Goal: Task Accomplishment & Management: Use online tool/utility

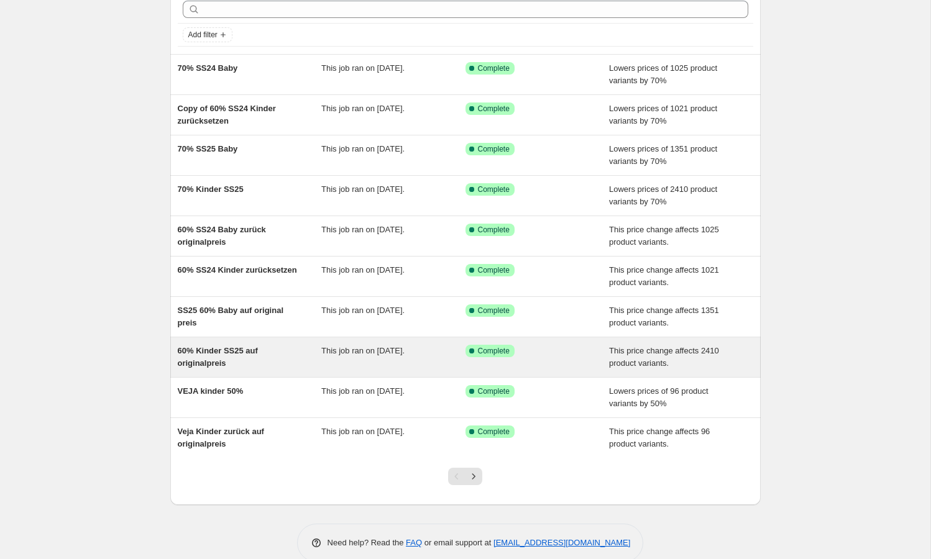
scroll to position [81, 0]
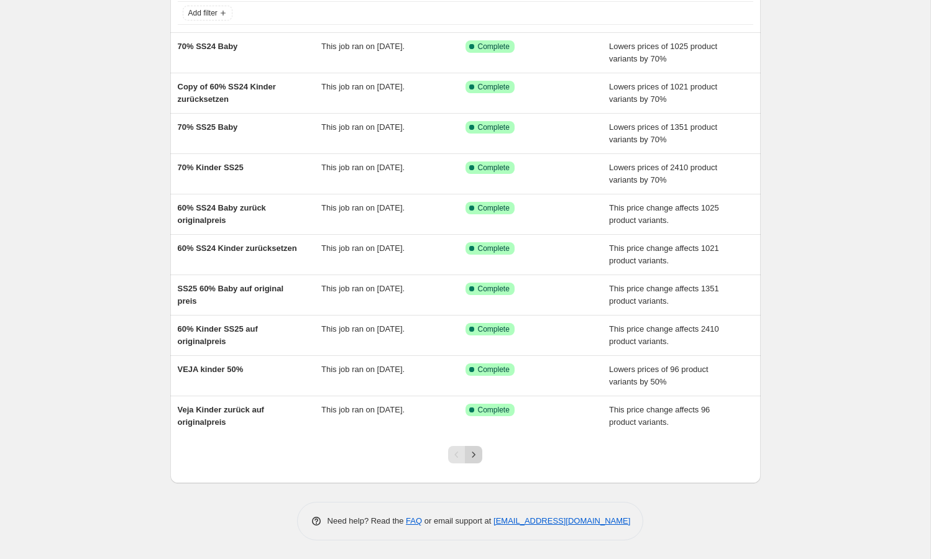
click at [471, 456] on icon "Next" at bounding box center [473, 455] width 12 height 12
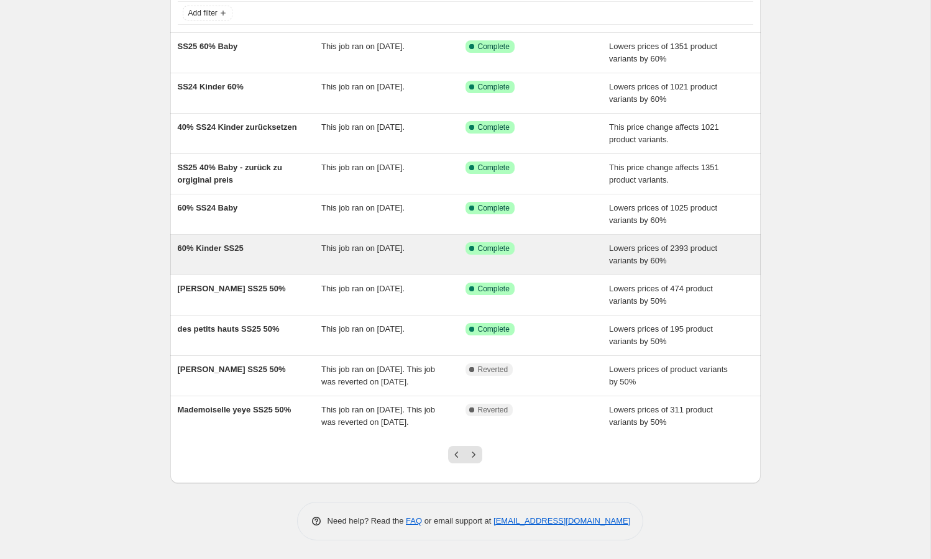
scroll to position [106, 0]
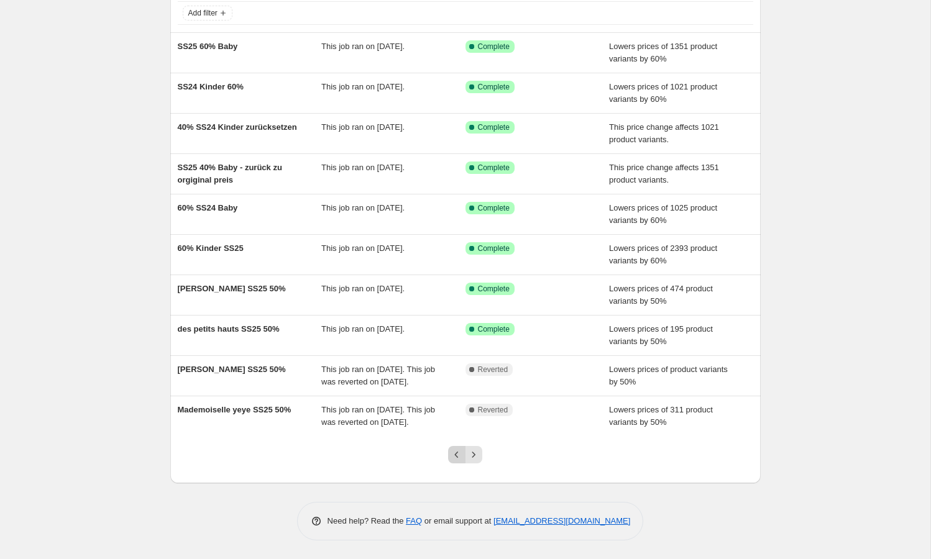
click at [461, 456] on icon "Previous" at bounding box center [457, 455] width 12 height 12
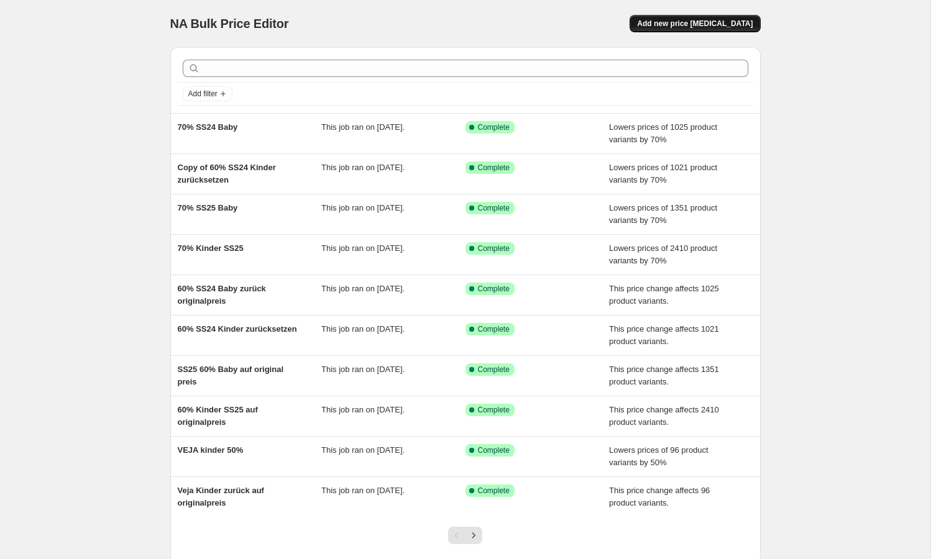
click at [712, 22] on span "Add new price [MEDICAL_DATA]" at bounding box center [695, 24] width 116 height 10
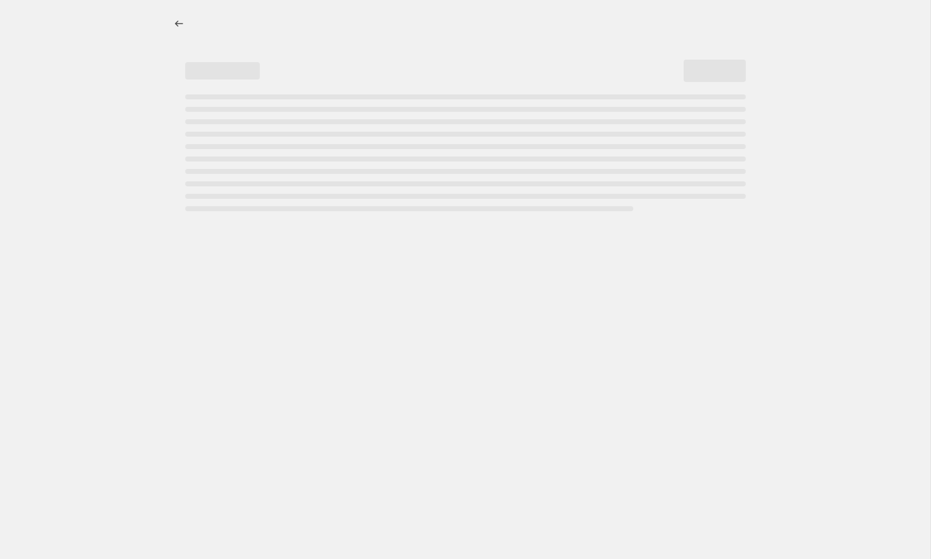
select select "percentage"
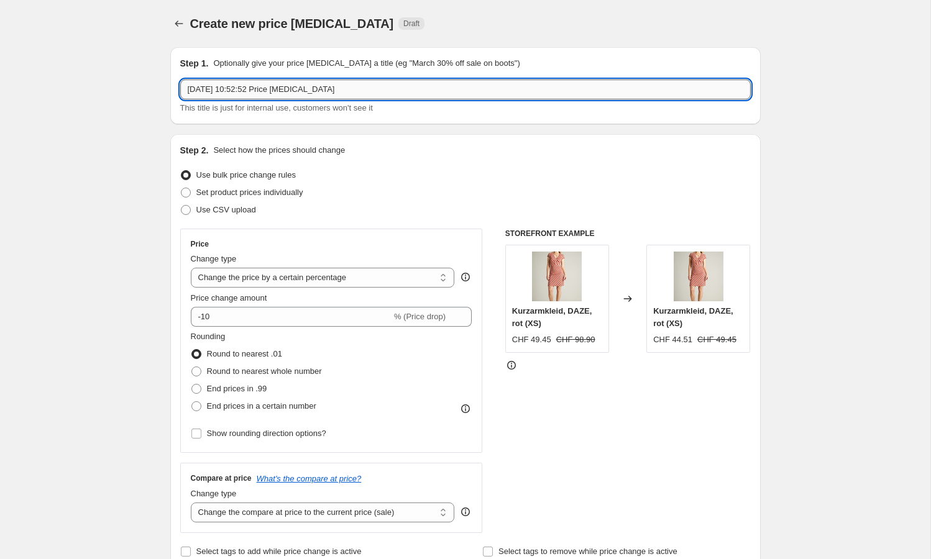
click at [277, 90] on input "[DATE] 10:52:52 Price [MEDICAL_DATA]" at bounding box center [465, 90] width 571 height 20
paste input "Damen-Ausverkauf-[DATE]"
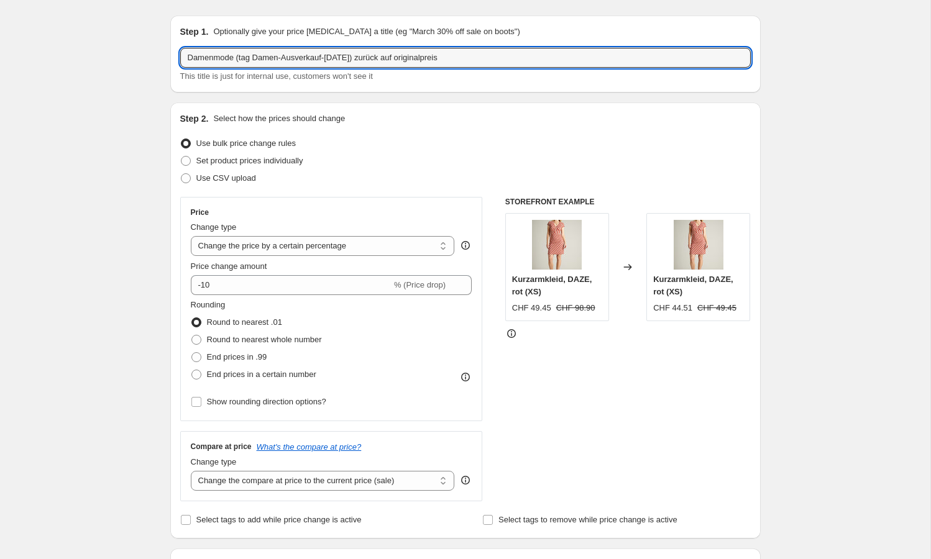
scroll to position [42, 0]
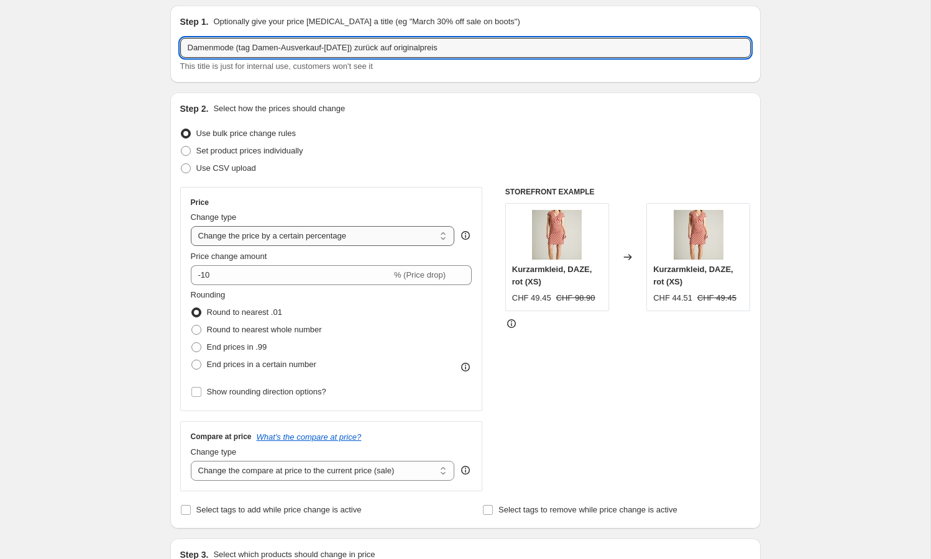
type input "Damenmode (tag Damen-Ausverkauf-[DATE]) zurück auf originalpreis"
click at [292, 235] on select "Change the price to a certain amount Change the price by a certain amount Chang…" at bounding box center [323, 236] width 264 height 20
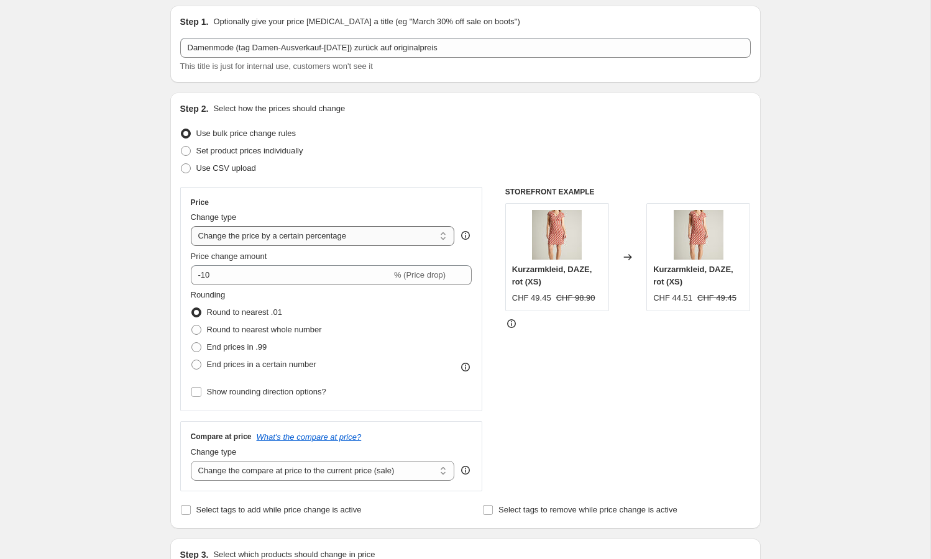
select select "ecap"
click at [191, 226] on select "Change the price to a certain amount Change the price by a certain amount Chang…" at bounding box center [323, 236] width 264 height 20
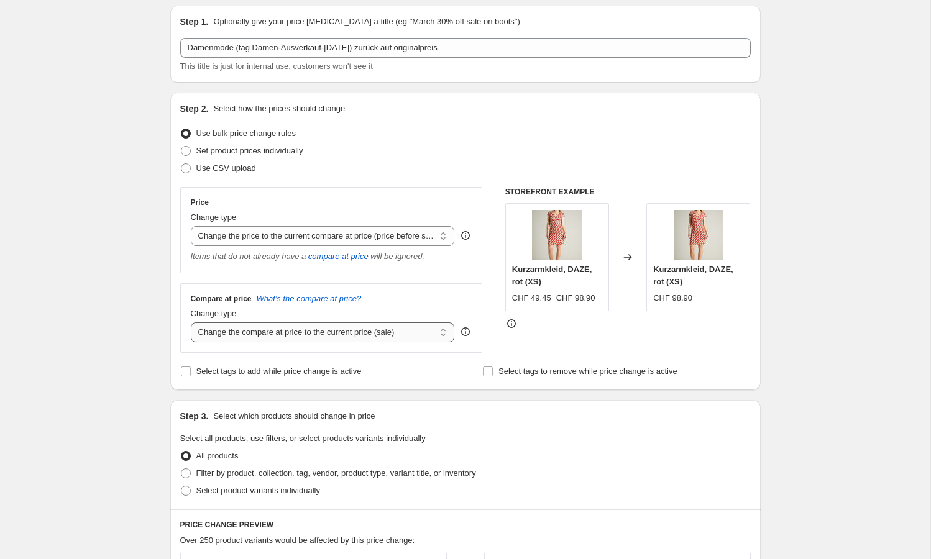
click at [310, 324] on select "Change the compare at price to the current price (sale) Change the compare at p…" at bounding box center [323, 333] width 264 height 20
select select "remove"
click at [191, 323] on select "Change the compare at price to the current price (sale) Change the compare at p…" at bounding box center [323, 333] width 264 height 20
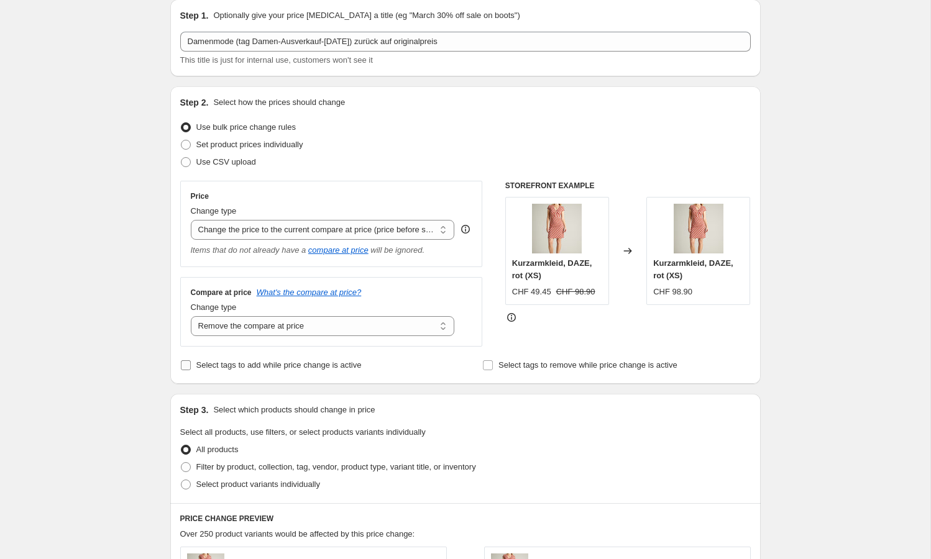
click at [327, 366] on span "Select tags to add while price change is active" at bounding box center [278, 365] width 165 height 9
click at [191, 366] on input "Select tags to add while price change is active" at bounding box center [186, 366] width 10 height 10
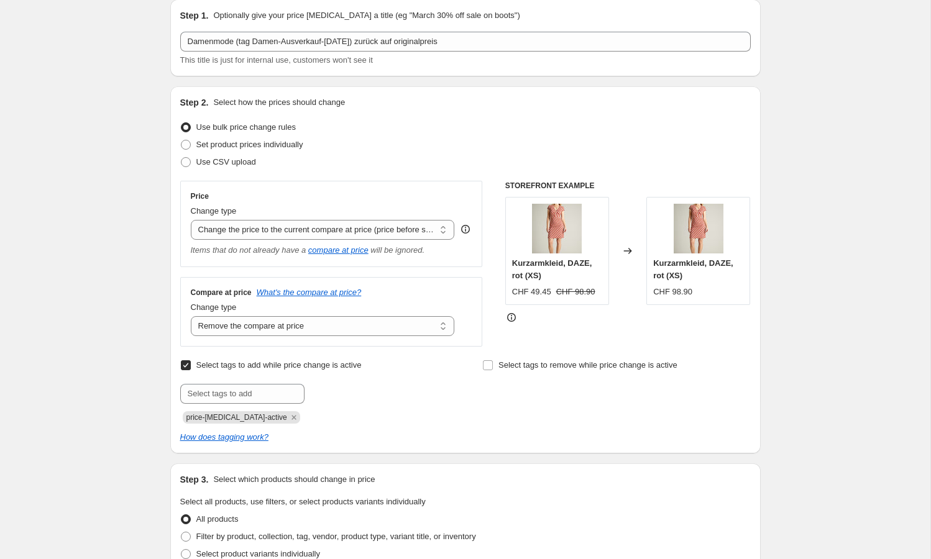
scroll to position [49, 0]
click at [327, 366] on span "Select tags to add while price change is active" at bounding box center [278, 363] width 165 height 9
click at [191, 366] on input "Select tags to add while price change is active" at bounding box center [186, 364] width 10 height 10
checkbox input "false"
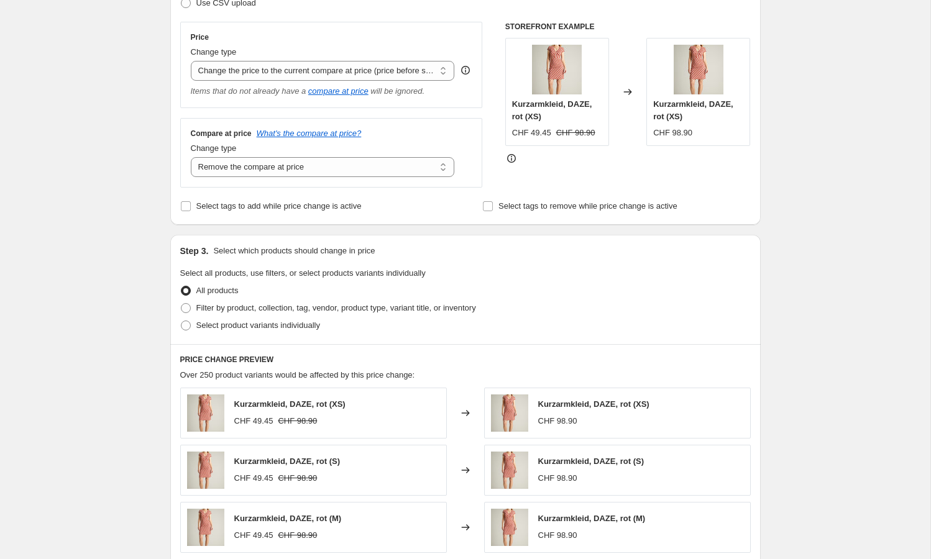
scroll to position [224, 0]
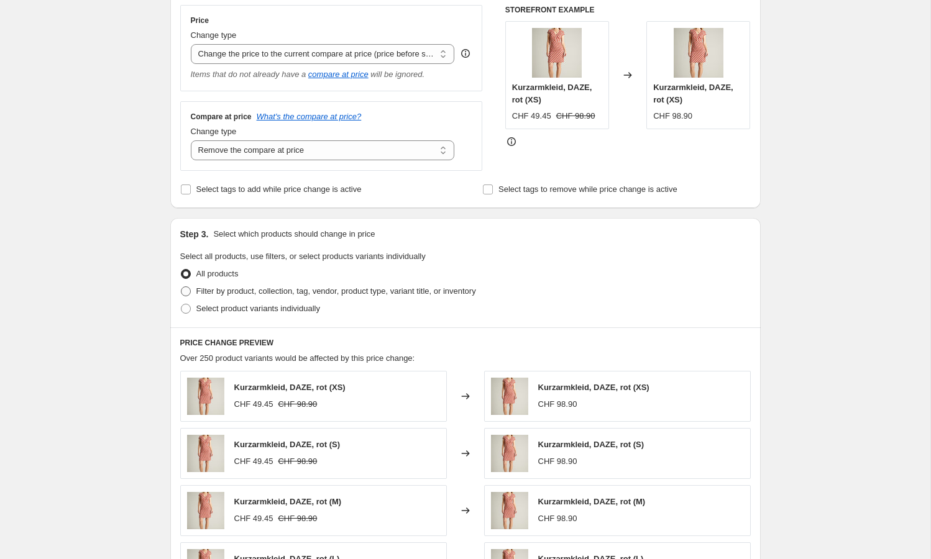
click at [265, 288] on span "Filter by product, collection, tag, vendor, product type, variant title, or inv…" at bounding box center [336, 291] width 280 height 9
click at [182, 287] on input "Filter by product, collection, tag, vendor, product type, variant title, or inv…" at bounding box center [181, 287] width 1 height 1
radio input "true"
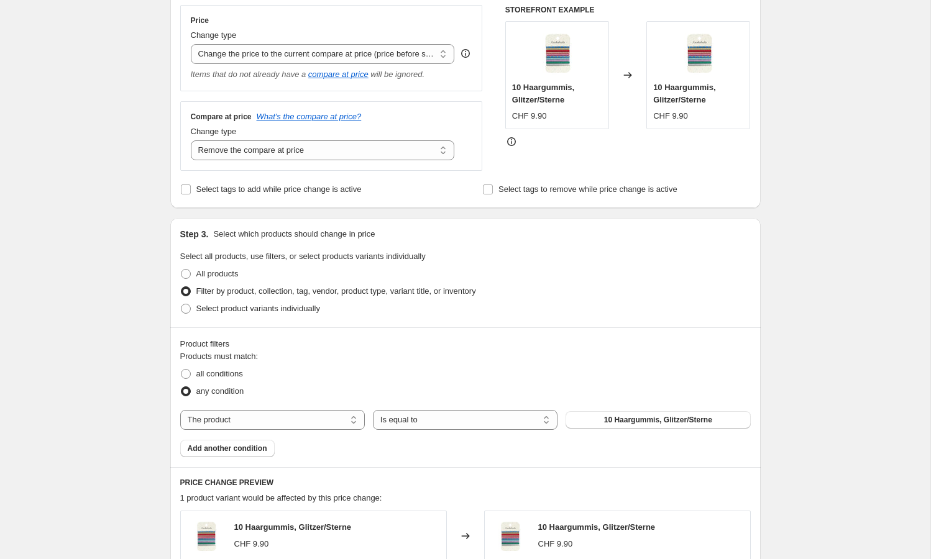
scroll to position [224, 0]
click at [320, 417] on select "The product The product's collection The product's tag The product's vendor The…" at bounding box center [272, 420] width 185 height 20
select select "tag"
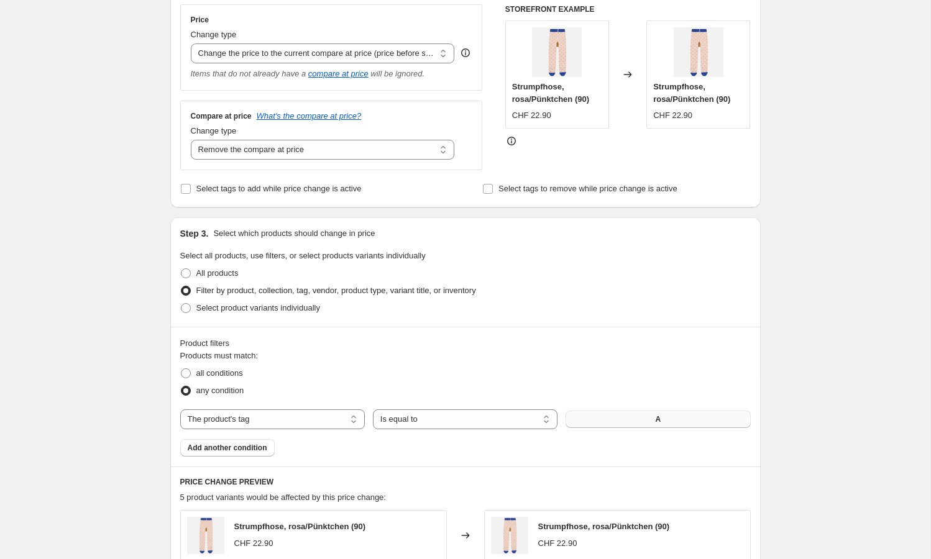
click at [648, 419] on button "A" at bounding box center [658, 419] width 185 height 17
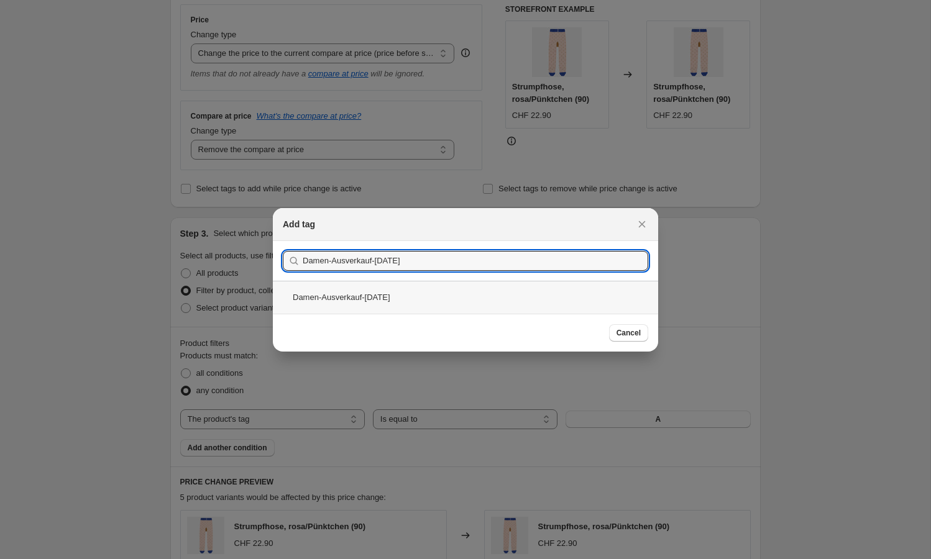
type input "Damen-Ausverkauf-[DATE]"
click at [398, 297] on div "Damen-Ausverkauf-[DATE]" at bounding box center [465, 297] width 385 height 33
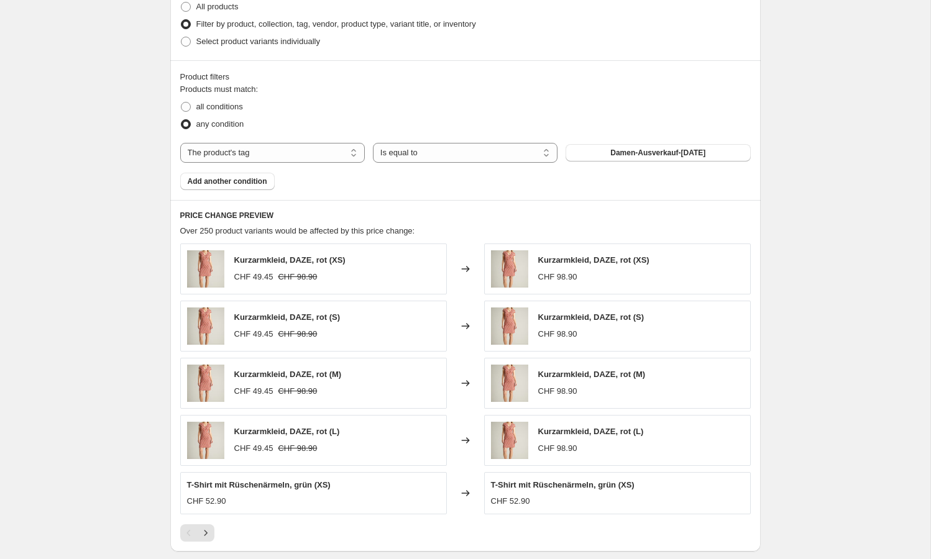
scroll to position [676, 0]
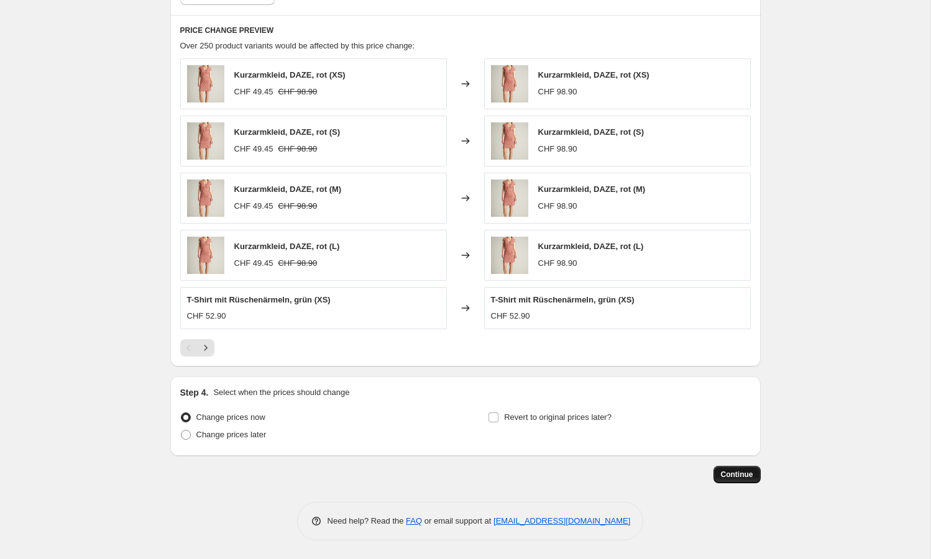
click at [734, 473] on span "Continue" at bounding box center [737, 475] width 32 height 10
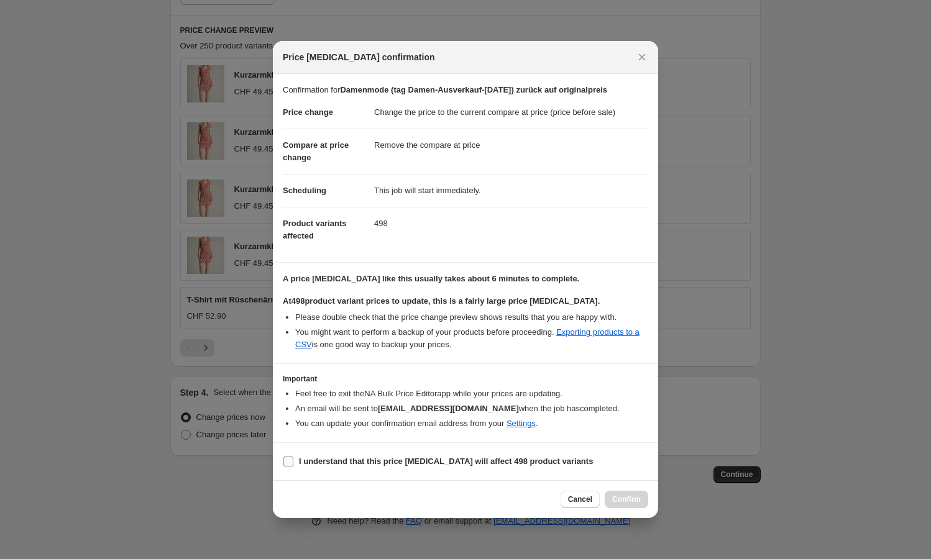
click at [427, 462] on b "I understand that this price [MEDICAL_DATA] will affect 498 product variants" at bounding box center [446, 461] width 294 height 9
click at [293, 462] on input "I understand that this price [MEDICAL_DATA] will affect 498 product variants" at bounding box center [288, 462] width 10 height 10
checkbox input "true"
click at [631, 500] on span "Confirm" at bounding box center [626, 500] width 29 height 10
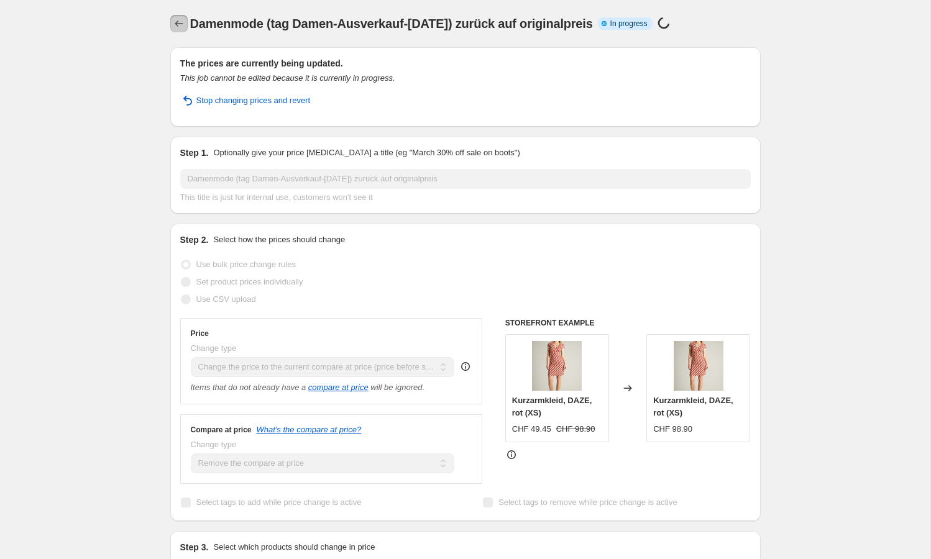
click at [178, 22] on icon "Price change jobs" at bounding box center [179, 23] width 12 height 12
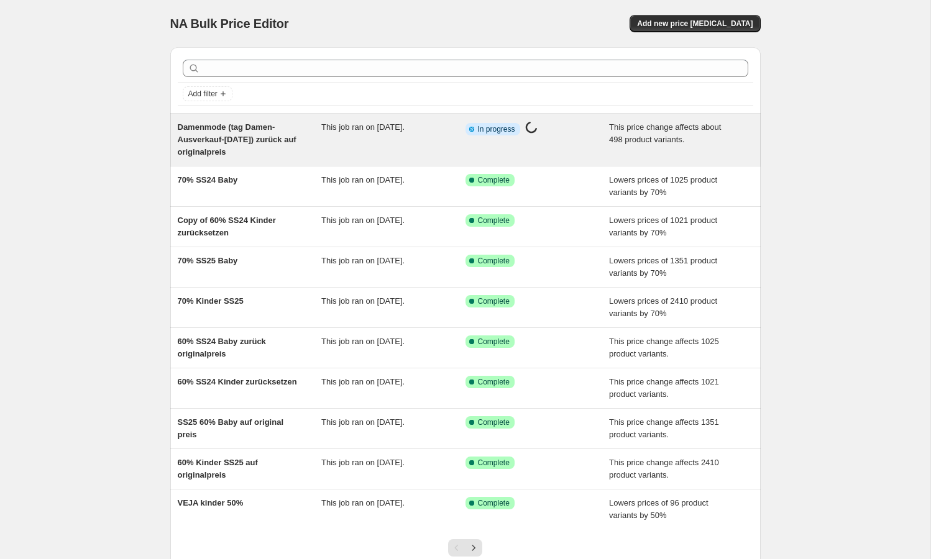
click at [579, 126] on div "Info Partially complete In progress Price [MEDICAL_DATA] in progress..." at bounding box center [529, 129] width 126 height 16
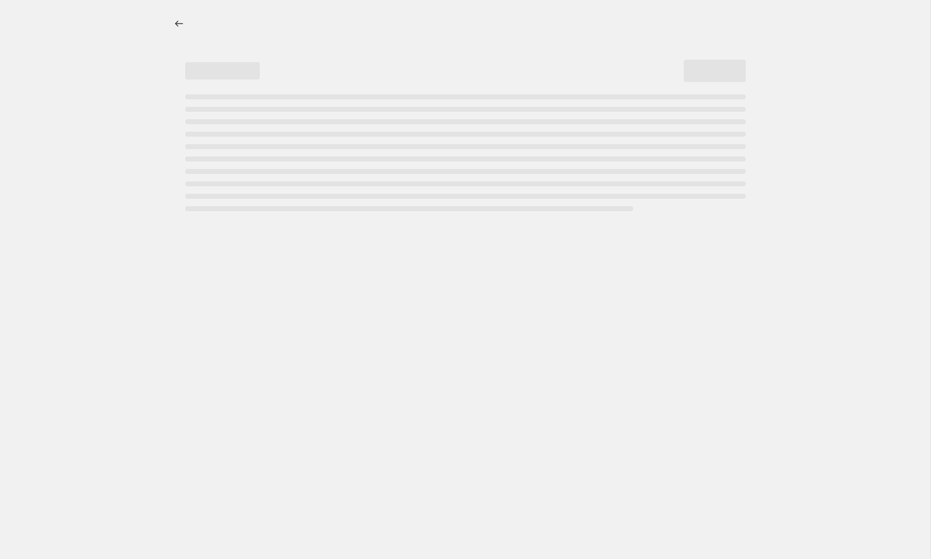
select select "ecap"
select select "remove"
select select "tag"
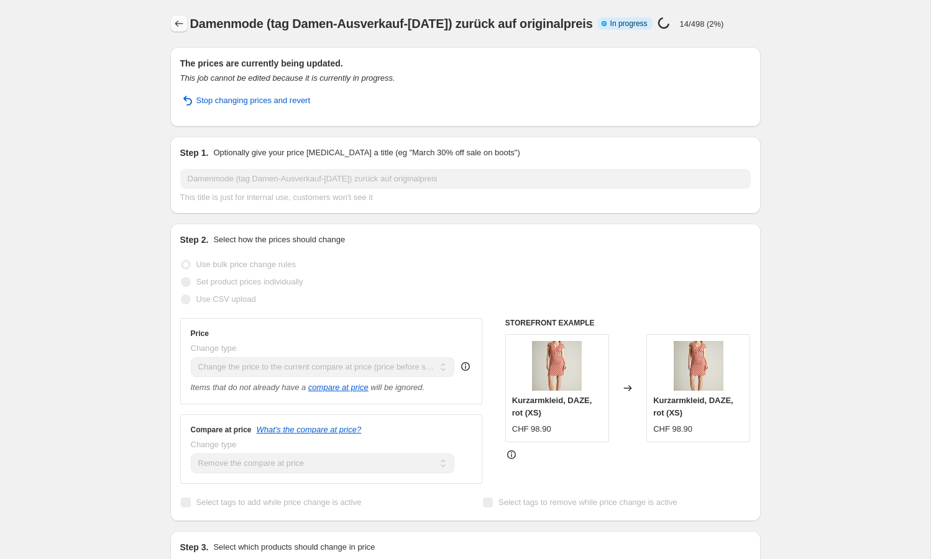
click at [179, 22] on icon "Price change jobs" at bounding box center [179, 23] width 12 height 12
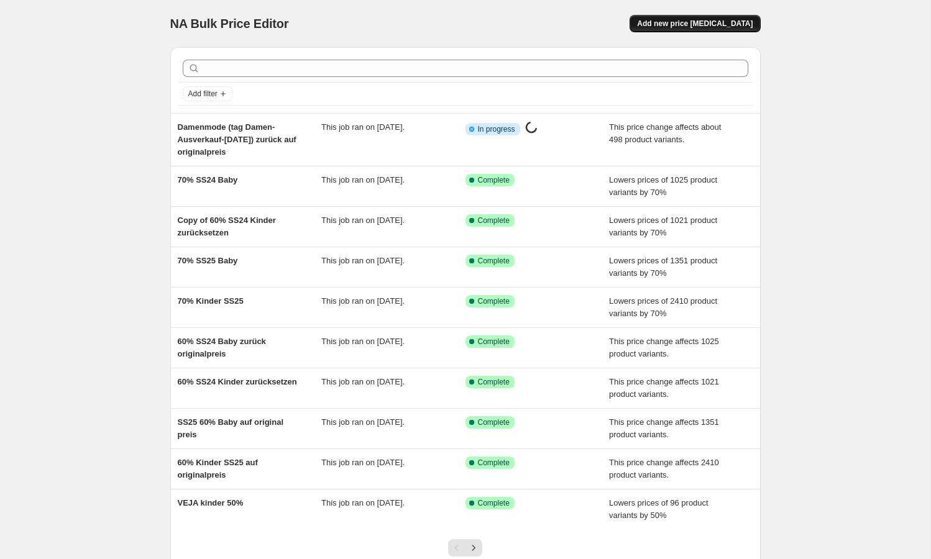
click at [709, 21] on span "Add new price [MEDICAL_DATA]" at bounding box center [695, 24] width 116 height 10
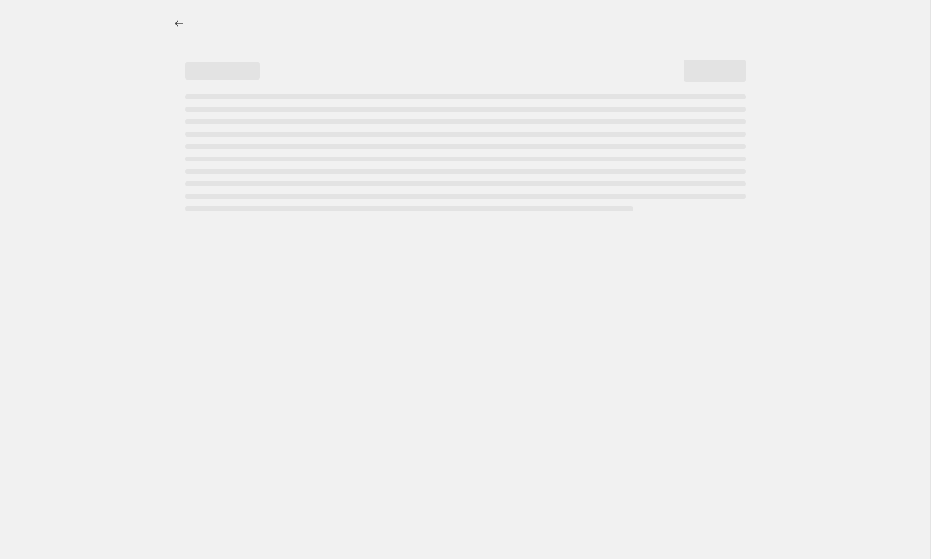
select select "percentage"
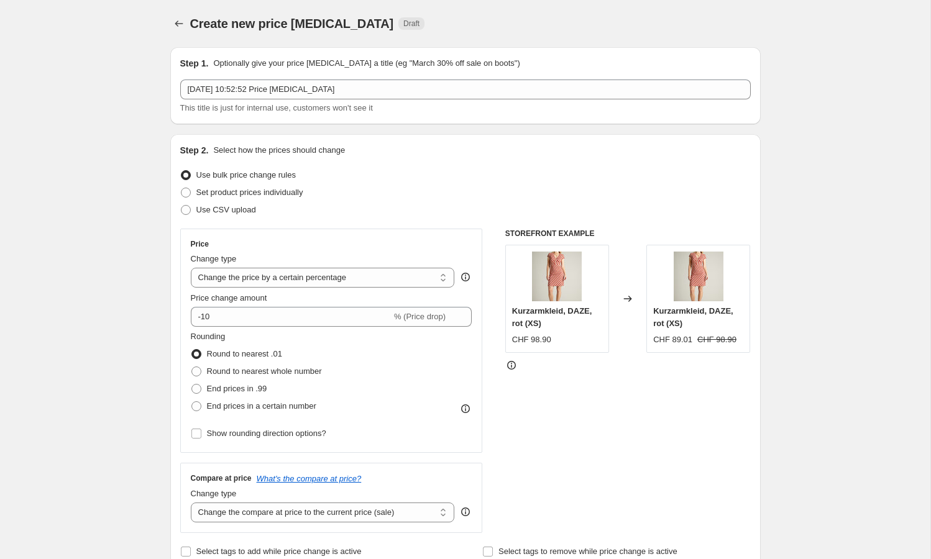
click at [303, 99] on div "[DATE] 10:52:52 Price [MEDICAL_DATA] This title is just for internal use, custo…" at bounding box center [465, 97] width 571 height 35
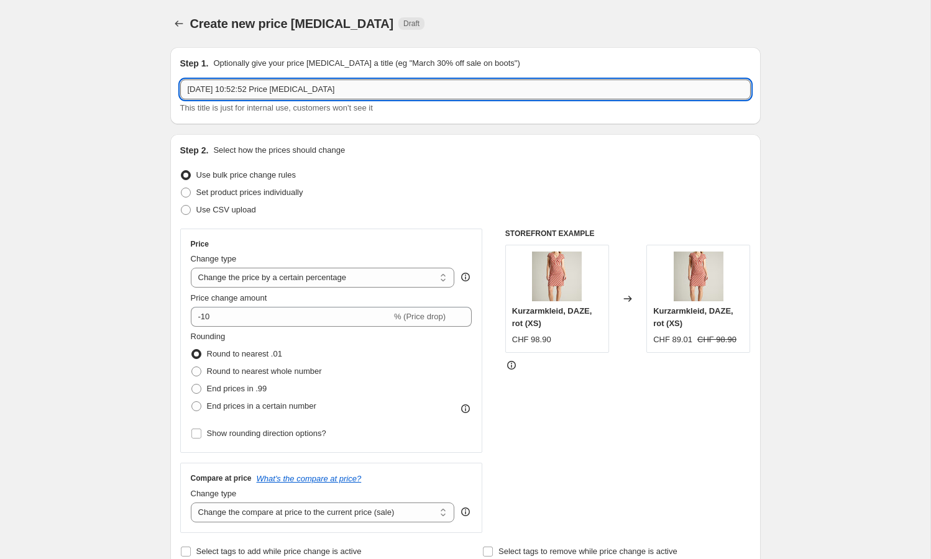
click at [302, 90] on input "[DATE] 10:52:52 Price [MEDICAL_DATA]" at bounding box center [465, 90] width 571 height 20
paste input "Damen-Ausverkauf-[DATE]"
type input "Damenmode (Damen-Ausverkauf-[DATE]) 70%"
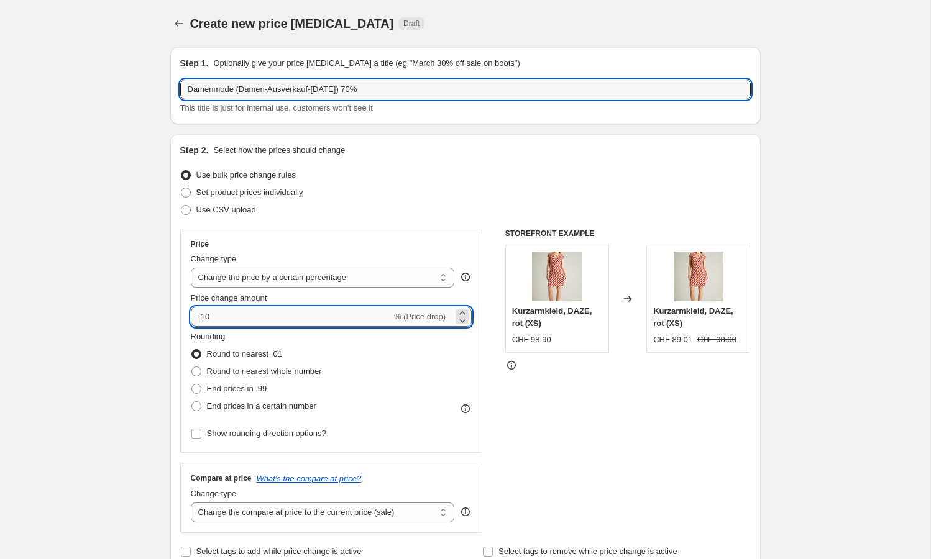
click at [357, 313] on input "-10" at bounding box center [291, 317] width 201 height 20
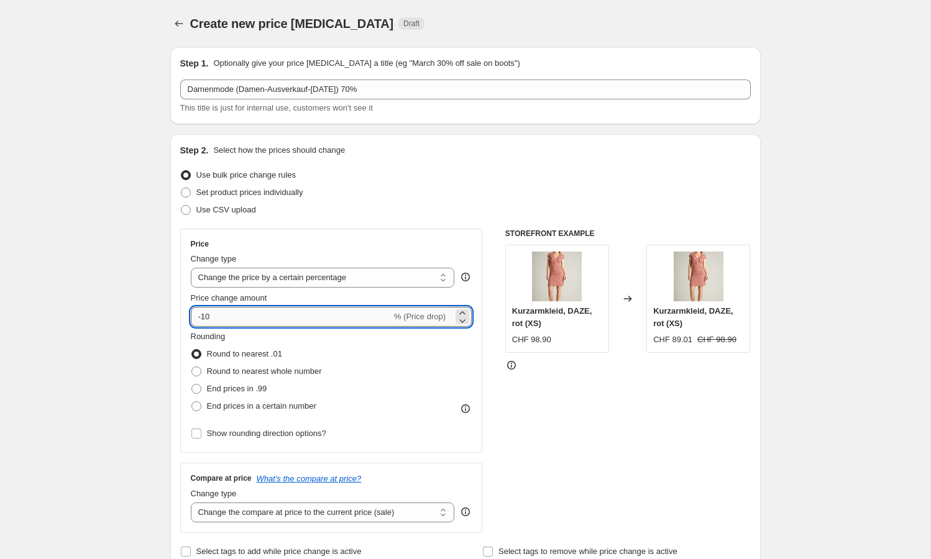
type input "-1"
type input "-70"
click at [265, 405] on span "End prices in a certain number" at bounding box center [261, 406] width 109 height 9
click at [192, 402] on input "End prices in a certain number" at bounding box center [191, 402] width 1 height 1
radio input "true"
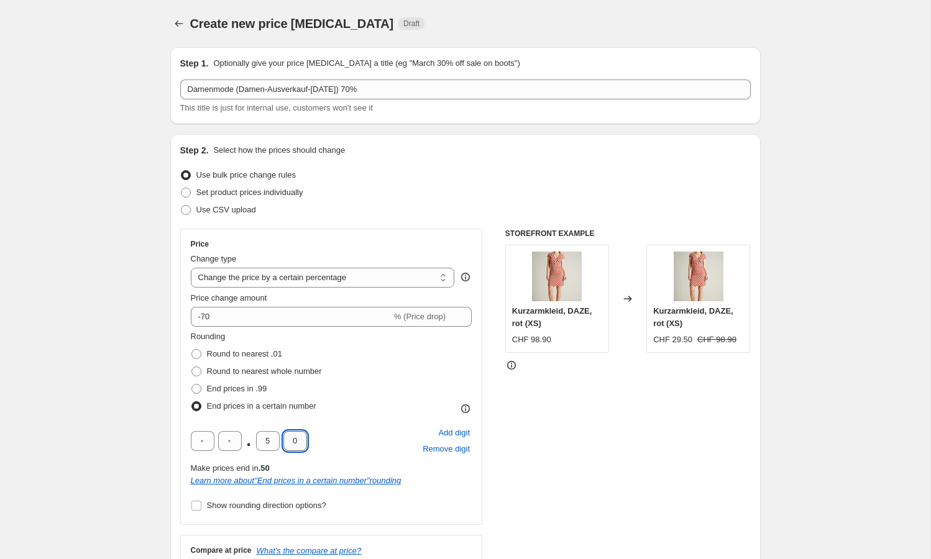
click at [285, 440] on input "0" at bounding box center [295, 441] width 24 height 20
click at [270, 441] on input "5" at bounding box center [268, 441] width 24 height 20
click at [287, 438] on input "0" at bounding box center [295, 441] width 24 height 20
click at [557, 470] on div "STOREFRONT EXAMPLE Kurzarmkleid, DAZE, rot (XS) CHF 98.90 Changed to Kurzarmkle…" at bounding box center [628, 417] width 246 height 377
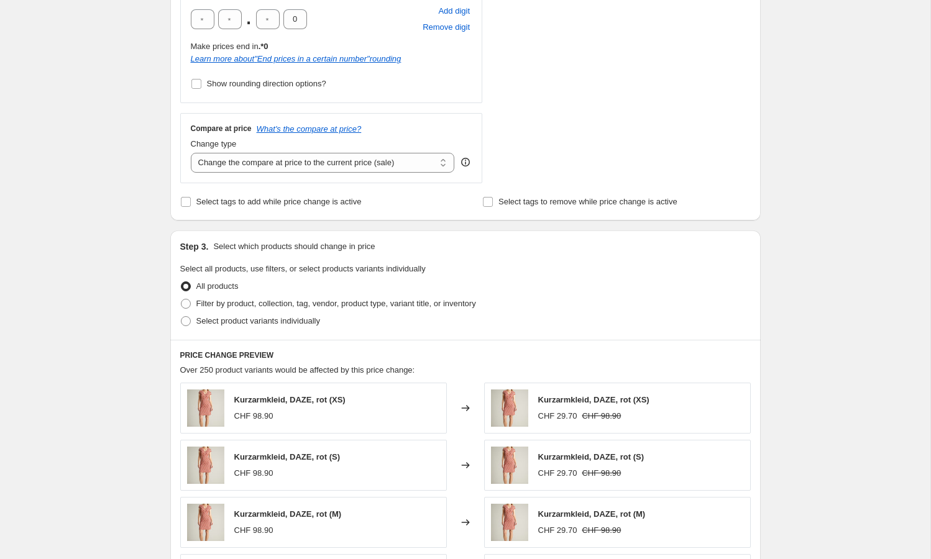
scroll to position [317, 0]
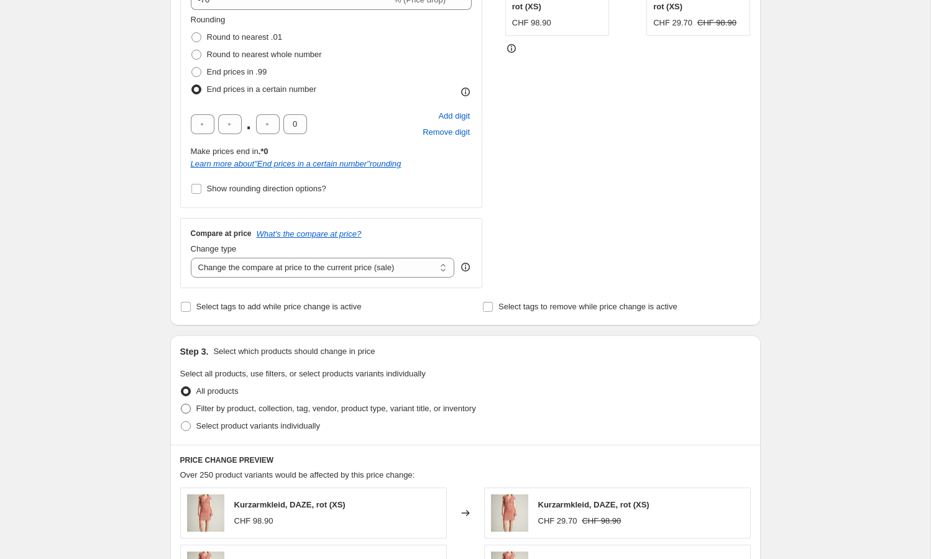
click at [266, 407] on span "Filter by product, collection, tag, vendor, product type, variant title, or inv…" at bounding box center [336, 408] width 280 height 9
click at [182, 405] on input "Filter by product, collection, tag, vendor, product type, variant title, or inv…" at bounding box center [181, 404] width 1 height 1
radio input "true"
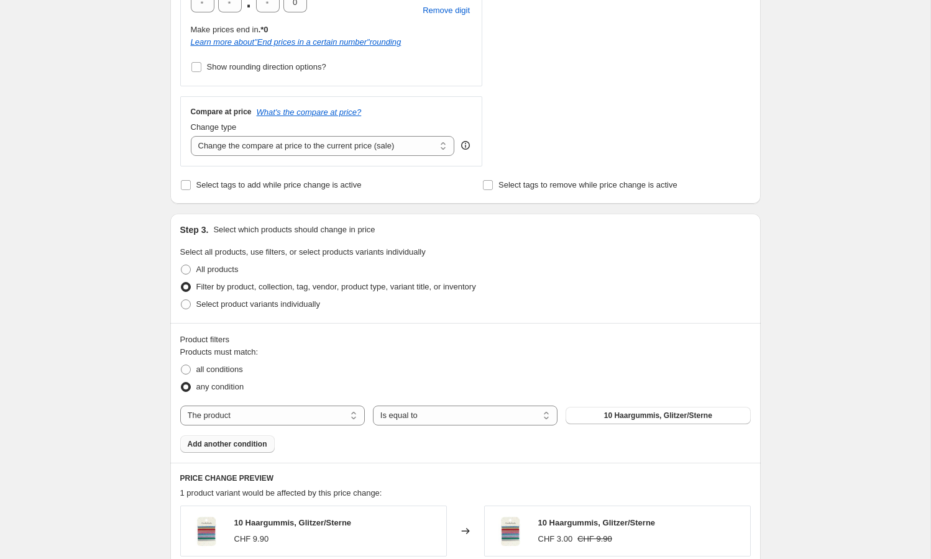
scroll to position [451, 0]
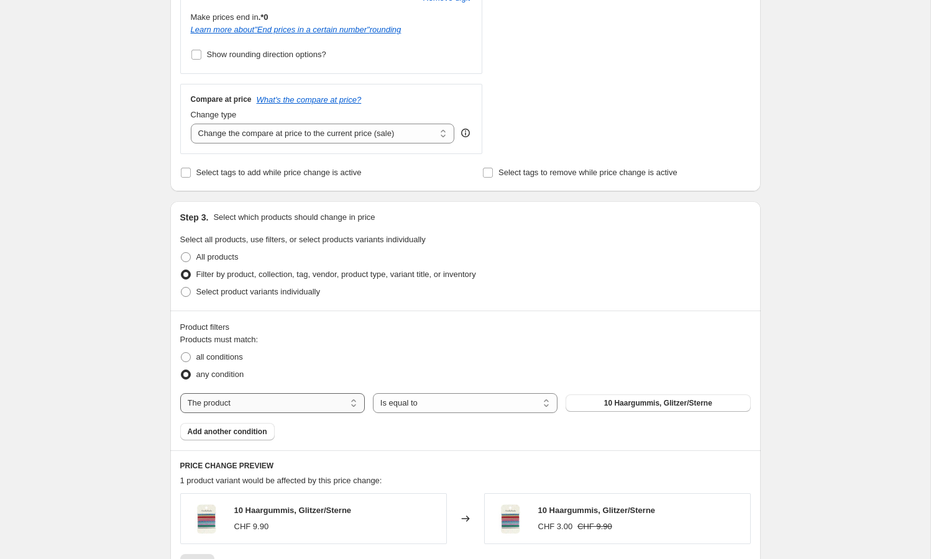
click at [269, 403] on select "The product The product's collection The product's tag The product's vendor The…" at bounding box center [272, 403] width 185 height 20
select select "tag"
click at [647, 408] on button "A" at bounding box center [658, 403] width 185 height 17
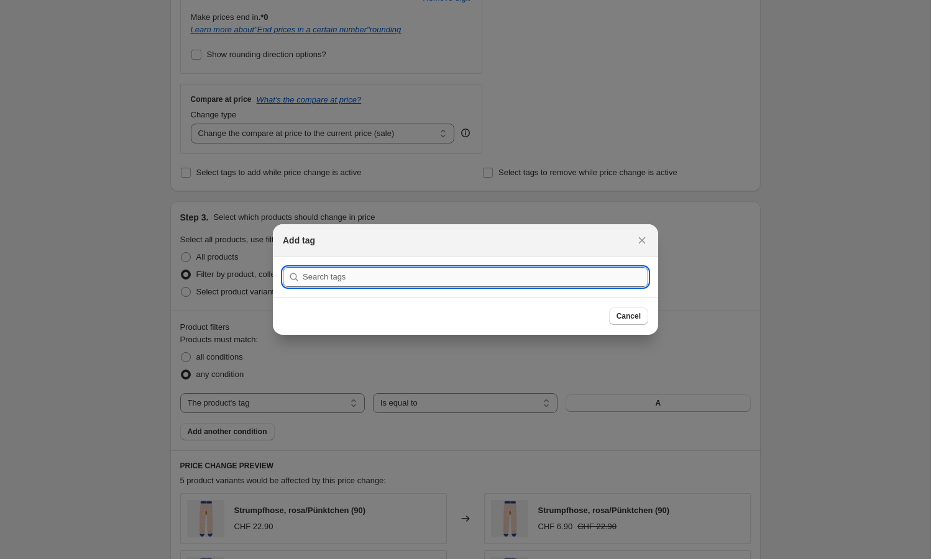
click at [516, 275] on input ":r87:" at bounding box center [476, 277] width 346 height 20
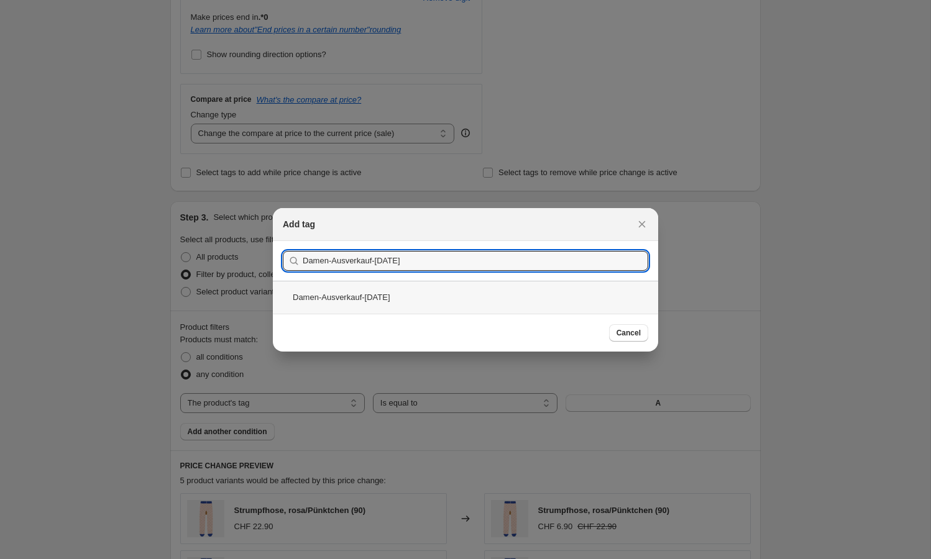
type input "Damen-Ausverkauf-[DATE]"
click at [408, 297] on div "Damen-Ausverkauf-[DATE]" at bounding box center [465, 297] width 385 height 33
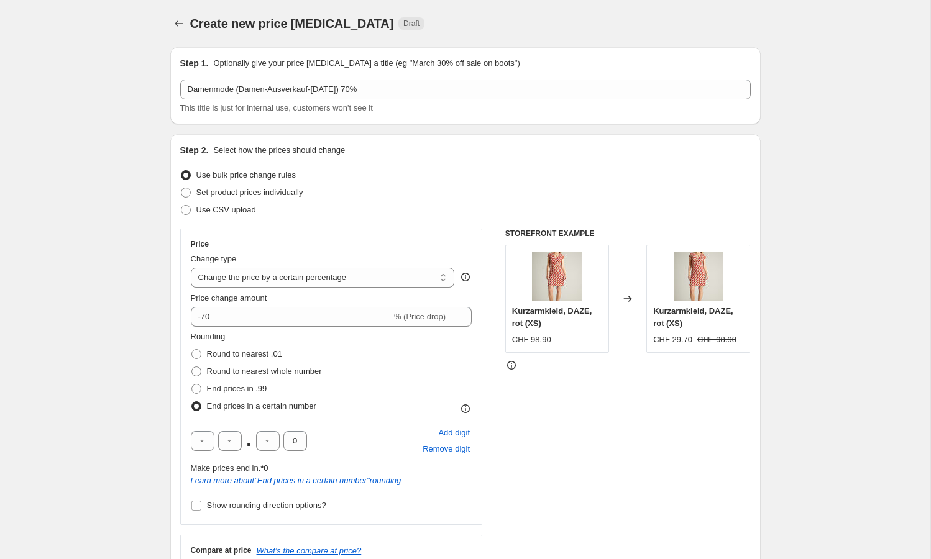
select select "percentage"
select select "tag"
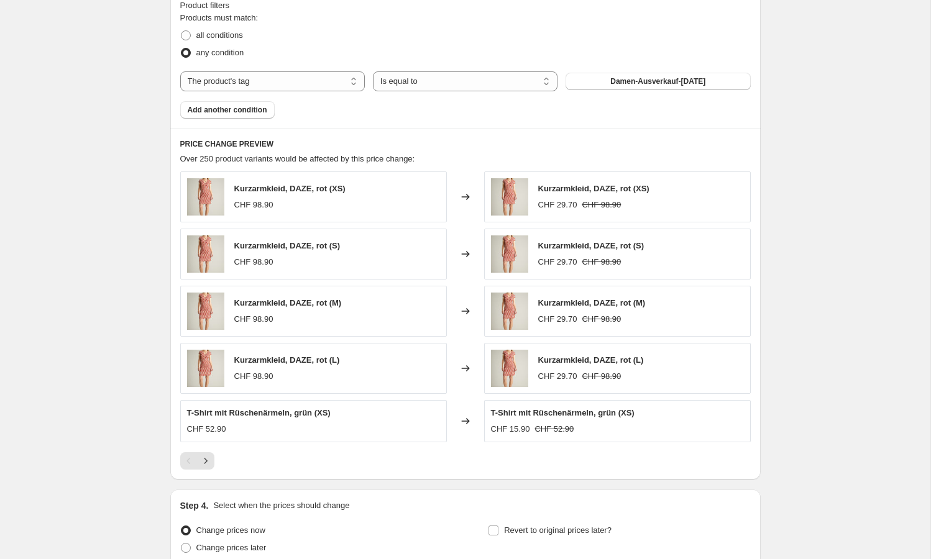
scroll to position [886, 0]
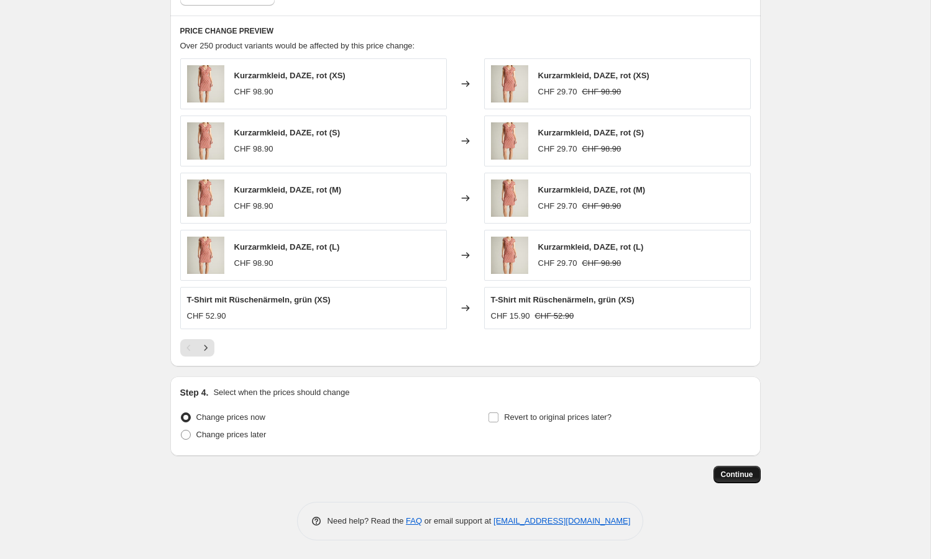
click at [735, 478] on span "Continue" at bounding box center [737, 475] width 32 height 10
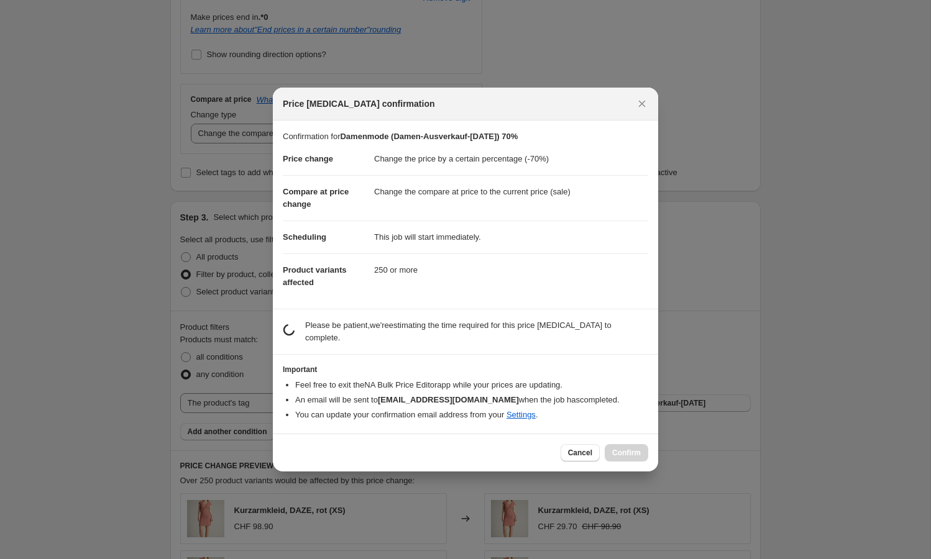
scroll to position [0, 0]
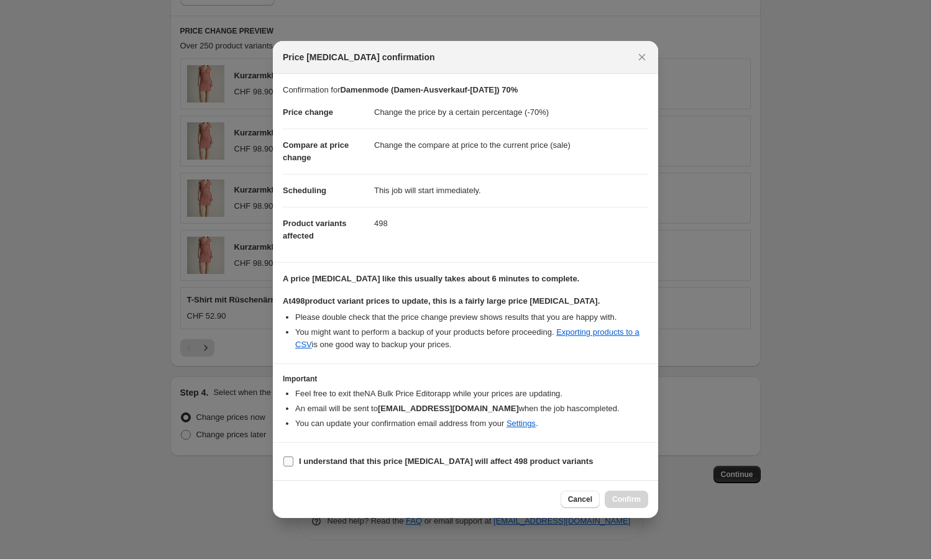
click at [396, 461] on b "I understand that this price [MEDICAL_DATA] will affect 498 product variants" at bounding box center [446, 461] width 294 height 9
click at [293, 461] on input "I understand that this price [MEDICAL_DATA] will affect 498 product variants" at bounding box center [288, 462] width 10 height 10
checkbox input "true"
click at [617, 500] on span "Confirm" at bounding box center [626, 500] width 29 height 10
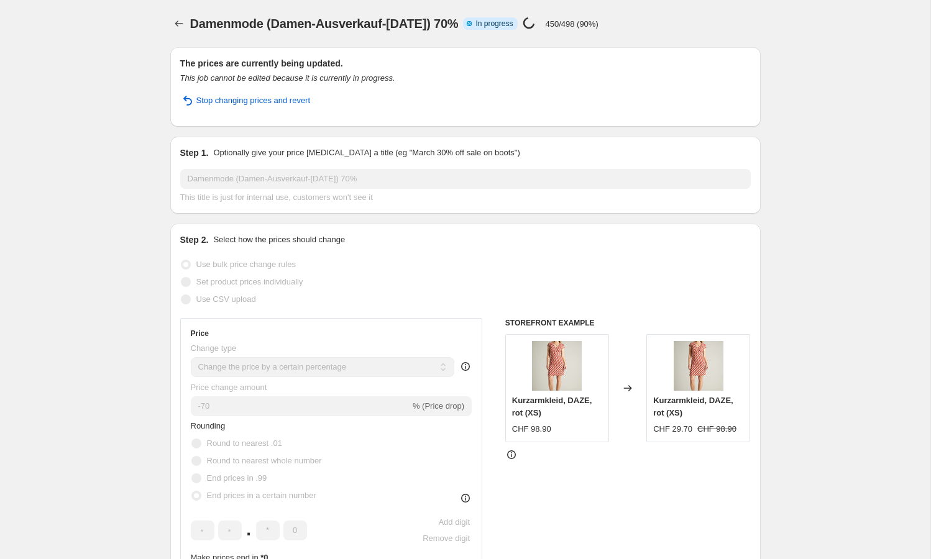
select select "percentage"
select select "tag"
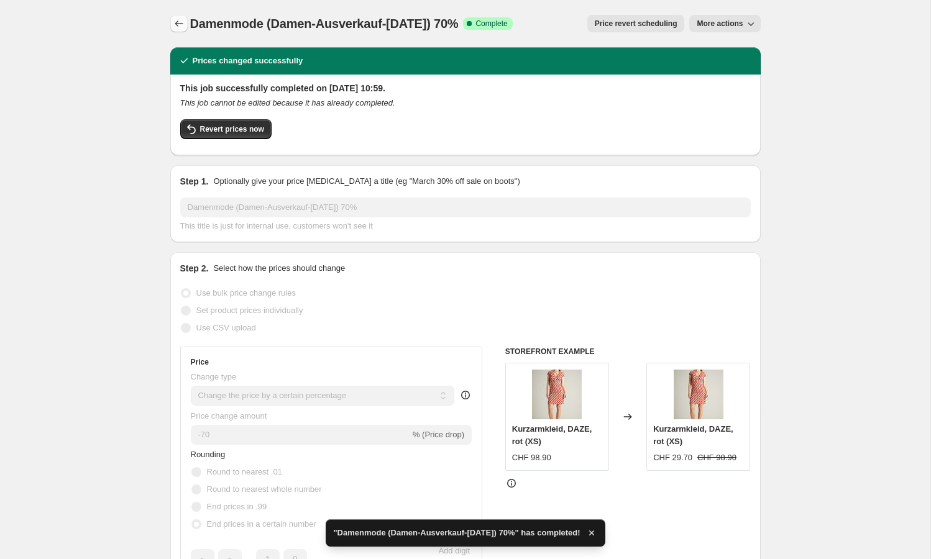
click at [183, 24] on icon "Price change jobs" at bounding box center [179, 23] width 12 height 12
